Goal: Check status: Verify the current state of an ongoing process or item

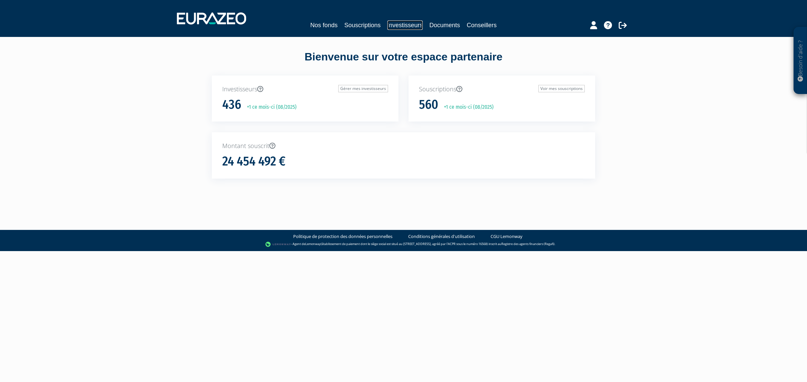
click at [415, 29] on link "Investisseurs" at bounding box center [404, 25] width 35 height 9
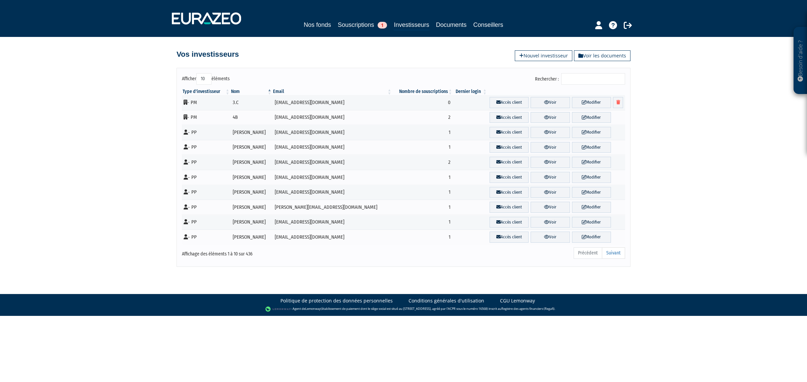
click at [587, 80] on input "Rechercher :" at bounding box center [593, 78] width 64 height 11
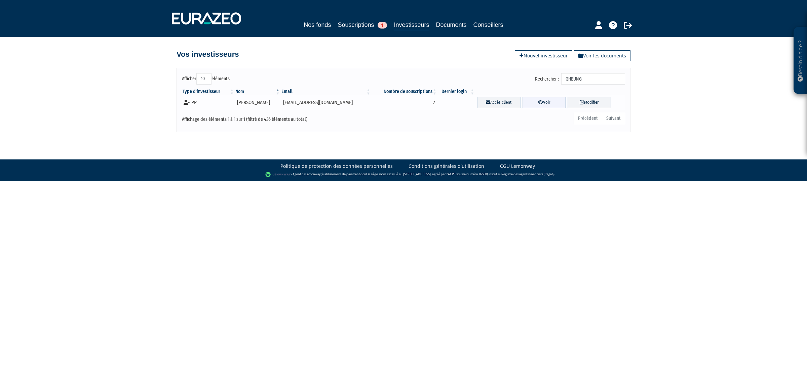
type input "GHEUNG"
click at [538, 101] on icon at bounding box center [540, 102] width 5 height 4
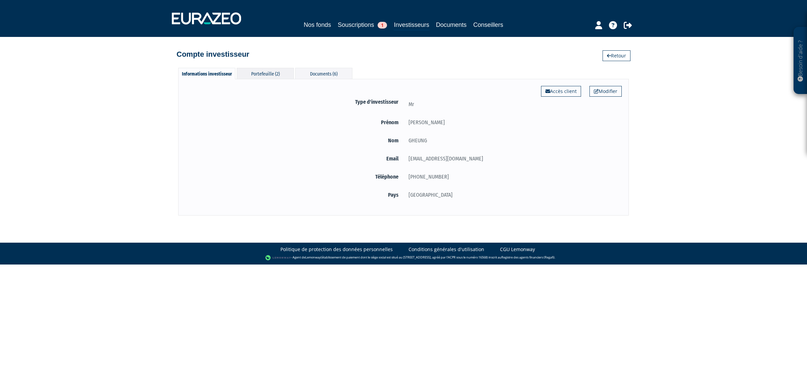
click at [256, 75] on div "Portefeuille (2)" at bounding box center [265, 73] width 57 height 11
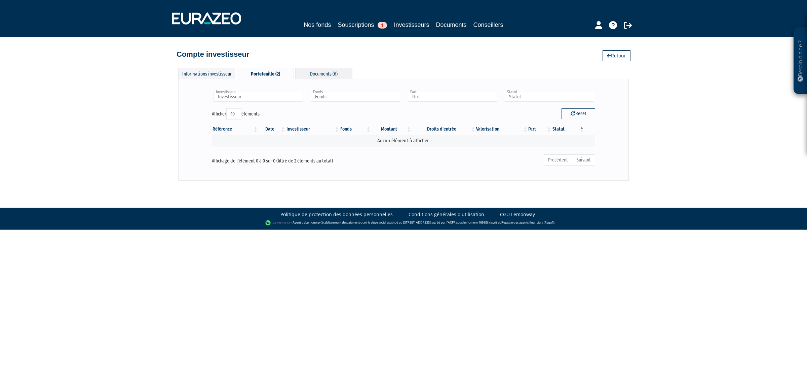
click at [315, 73] on div "Documents (6)" at bounding box center [323, 73] width 57 height 11
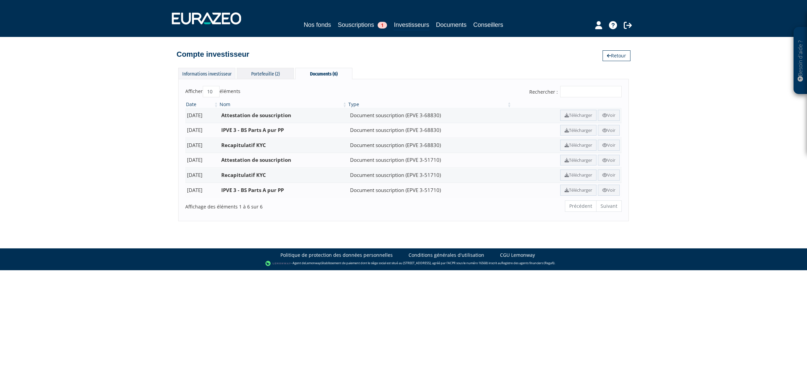
click at [272, 73] on div "Portefeuille (2)" at bounding box center [265, 73] width 57 height 11
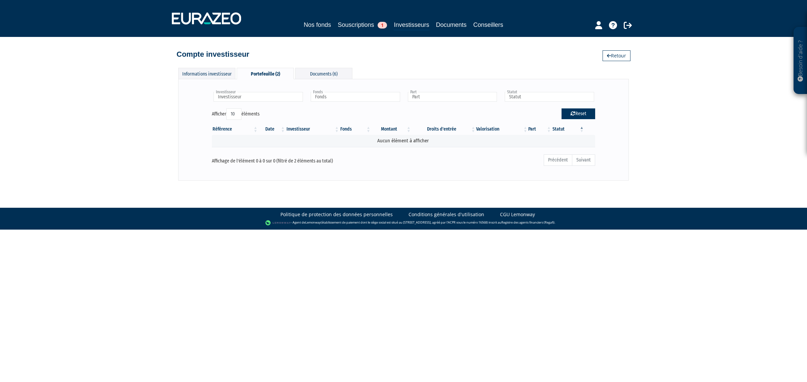
click at [580, 113] on button "Reset" at bounding box center [578, 114] width 34 height 11
type input "Investisseur"
type input "Fonds"
type input "Part"
type input "Statut"
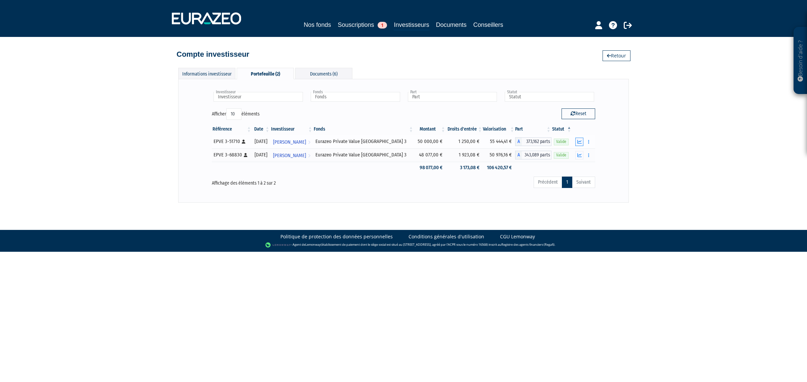
click at [582, 142] on button "button" at bounding box center [579, 142] width 8 height 8
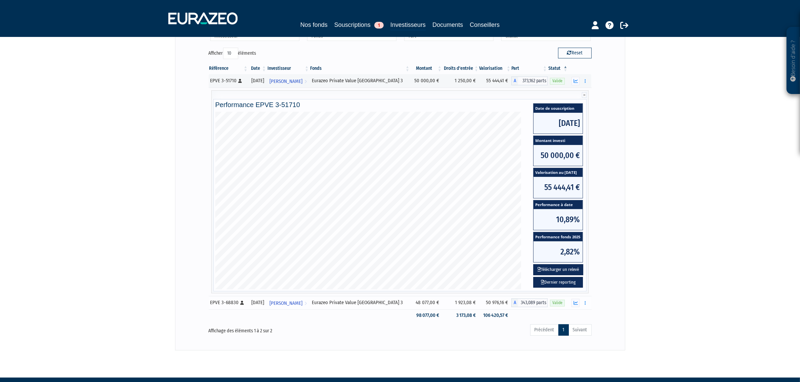
scroll to position [79, 0]
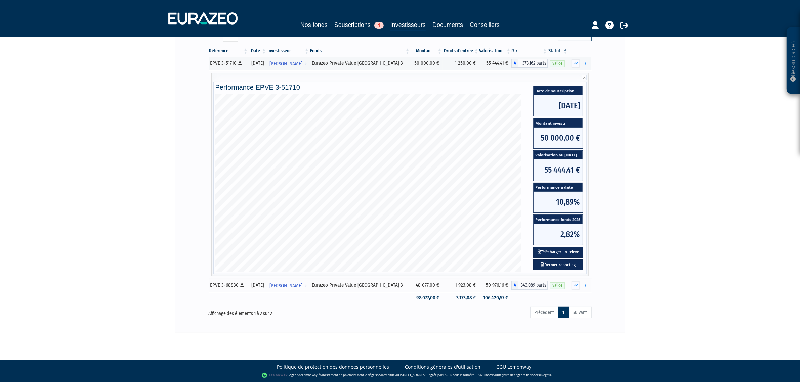
drag, startPoint x: 577, startPoint y: 286, endPoint x: 571, endPoint y: 281, distance: 7.5
click at [577, 286] on icon "button" at bounding box center [576, 286] width 4 height 4
